Goal: Navigation & Orientation: Find specific page/section

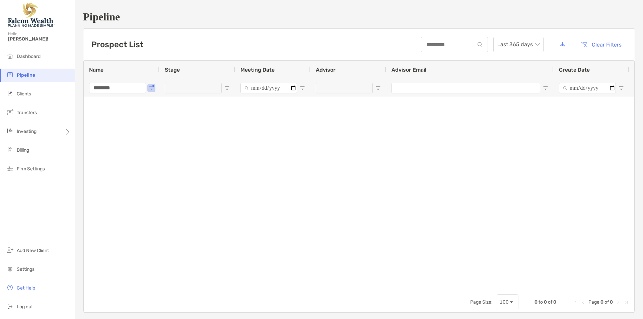
click at [312, 20] on h1 "Pipeline" at bounding box center [359, 17] width 552 height 12
click at [198, 166] on div at bounding box center [359, 194] width 550 height 195
click at [34, 57] on span "Dashboard" at bounding box center [29, 57] width 24 height 6
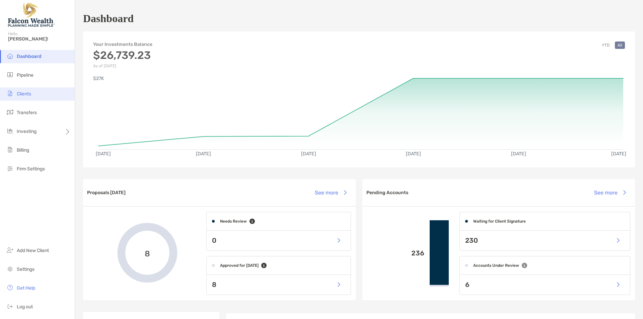
click at [37, 96] on li "Clients" at bounding box center [37, 93] width 75 height 13
